Goal: Check status: Check status

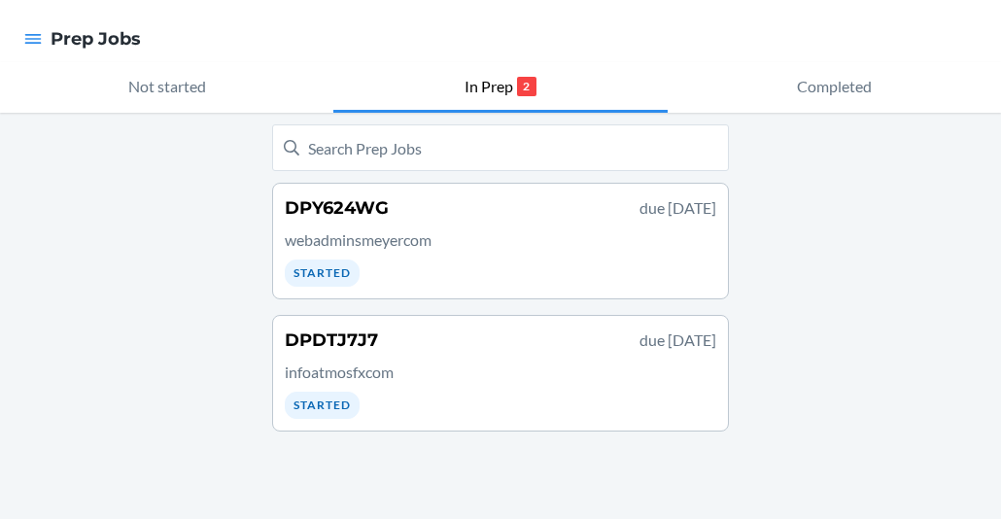
click at [393, 355] on div "DPDTJ7J7 due September 26 infoatmosfxcom Started" at bounding box center [501, 373] width 432 height 91
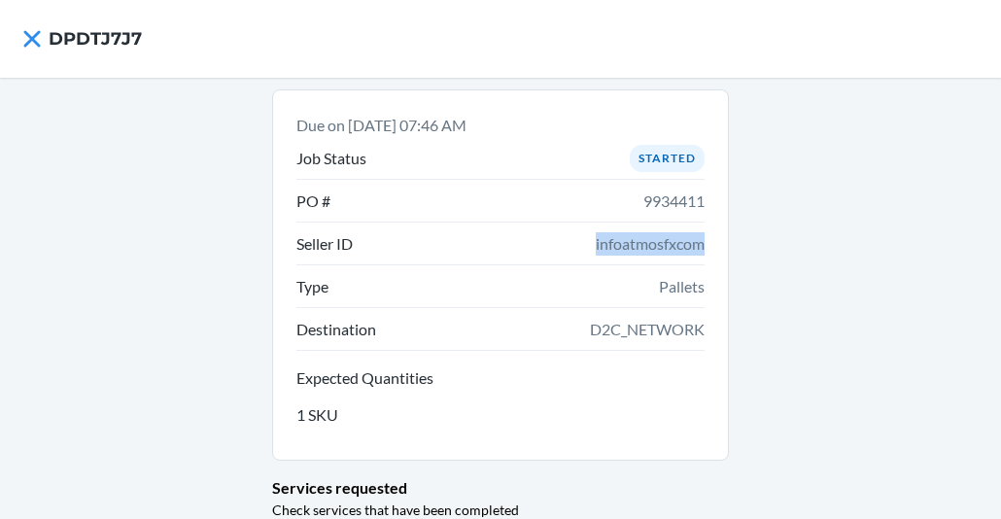
drag, startPoint x: 589, startPoint y: 242, endPoint x: 704, endPoint y: 242, distance: 114.7
click at [704, 242] on div "Due on Sep 26, 2025, 07:46 AM Job Status Started PO # 9934411 Seller ID infoatm…" at bounding box center [500, 274] width 457 height 371
drag, startPoint x: 704, startPoint y: 242, endPoint x: 639, endPoint y: 257, distance: 66.7
copy span "infoatmosfxcom"
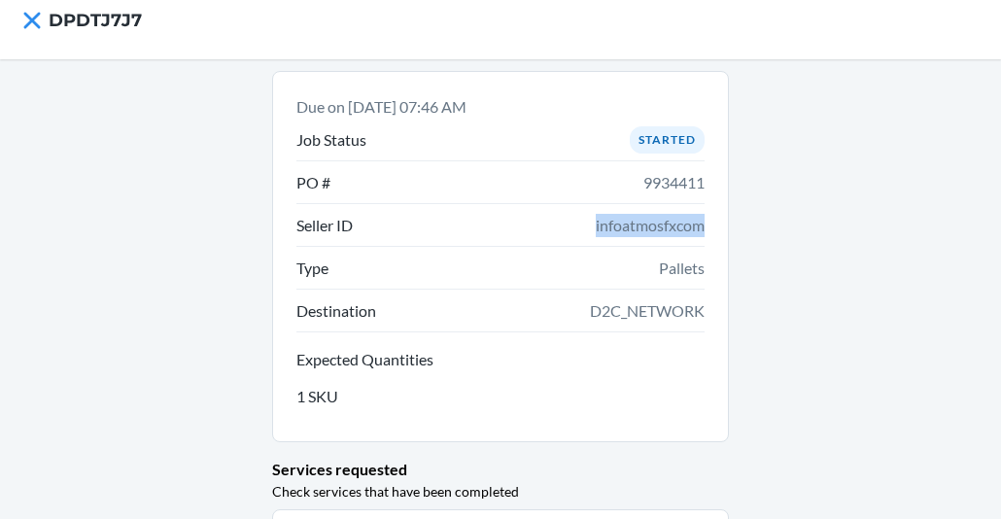
scroll to position [19, 0]
